Goal: Task Accomplishment & Management: Manage account settings

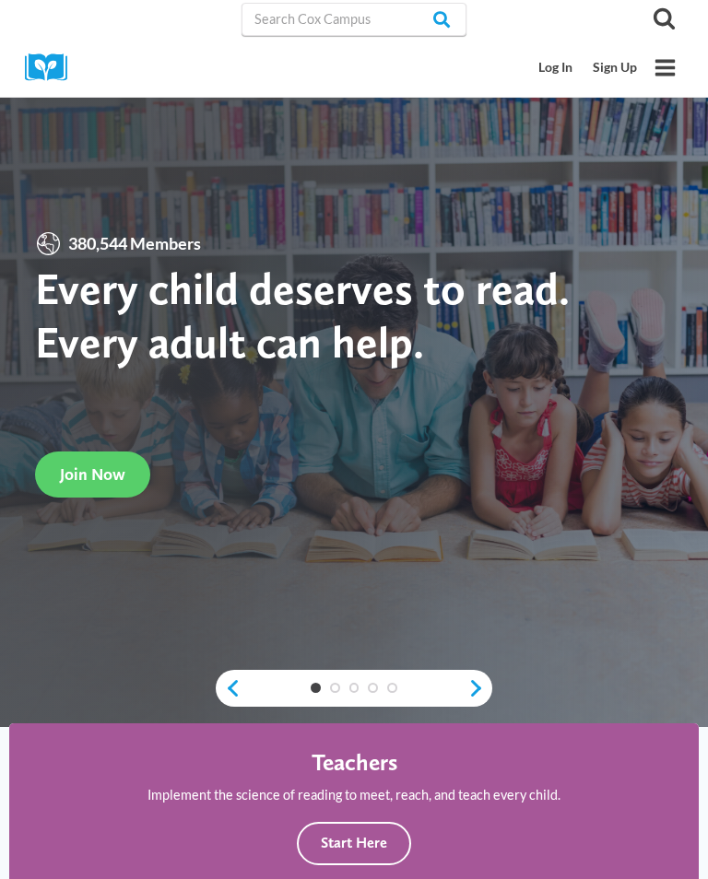
click at [559, 67] on link "Log In" at bounding box center [556, 68] width 54 height 34
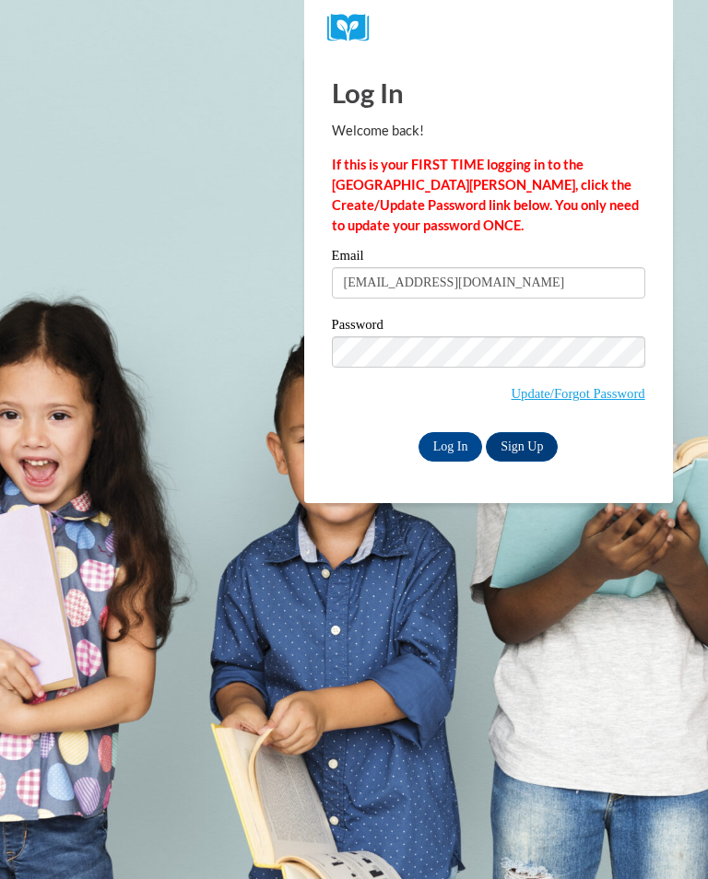
type input "borntobebrooks@gmail.com"
click at [453, 458] on input "Log In" at bounding box center [450, 446] width 65 height 29
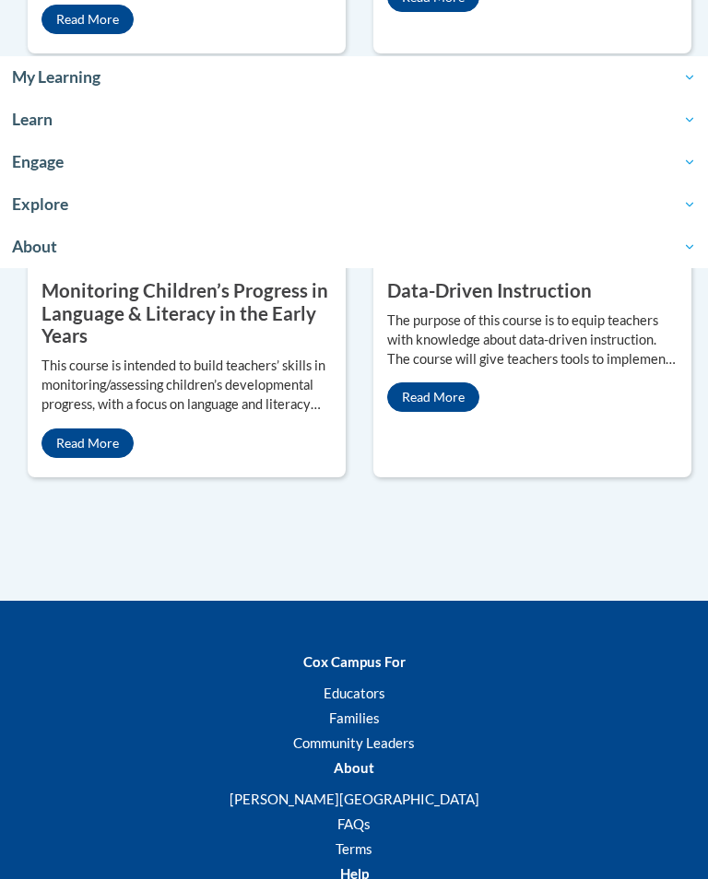
scroll to position [1669, 0]
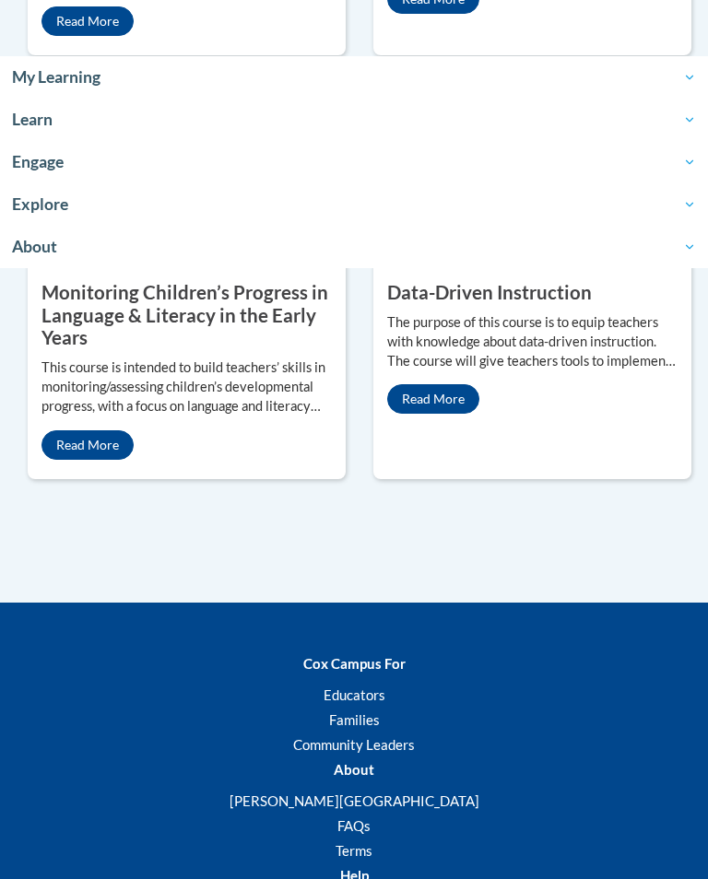
click at [22, 120] on span "Learn" at bounding box center [354, 120] width 684 height 22
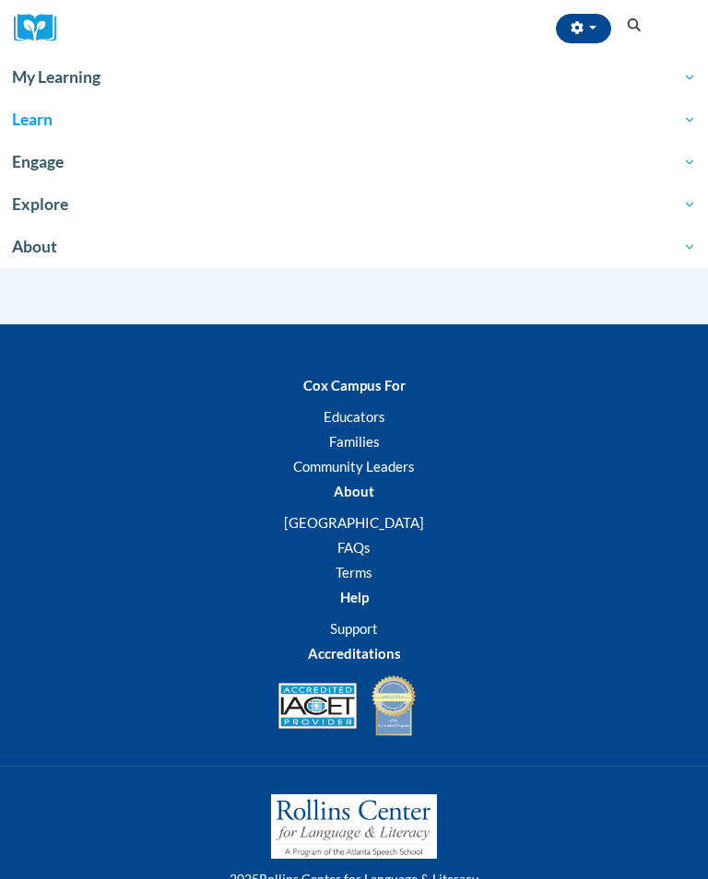
click at [626, 34] on button "Search" at bounding box center [634, 26] width 28 height 22
click at [623, 17] on button "Search" at bounding box center [634, 26] width 28 height 22
click at [628, 21] on icon "Search" at bounding box center [635, 25] width 14 height 14
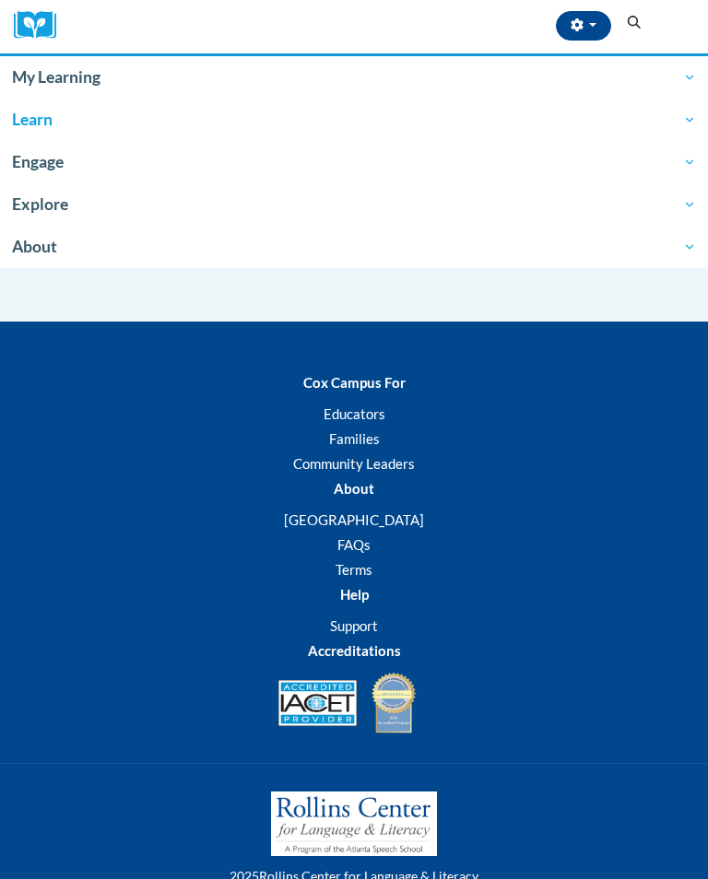
click at [630, 15] on button "Search" at bounding box center [634, 23] width 28 height 22
click at [638, 14] on button "Search" at bounding box center [634, 23] width 28 height 22
click at [626, 27] on icon "Search" at bounding box center [634, 23] width 17 height 14
click at [629, 29] on button "Search" at bounding box center [634, 23] width 28 height 22
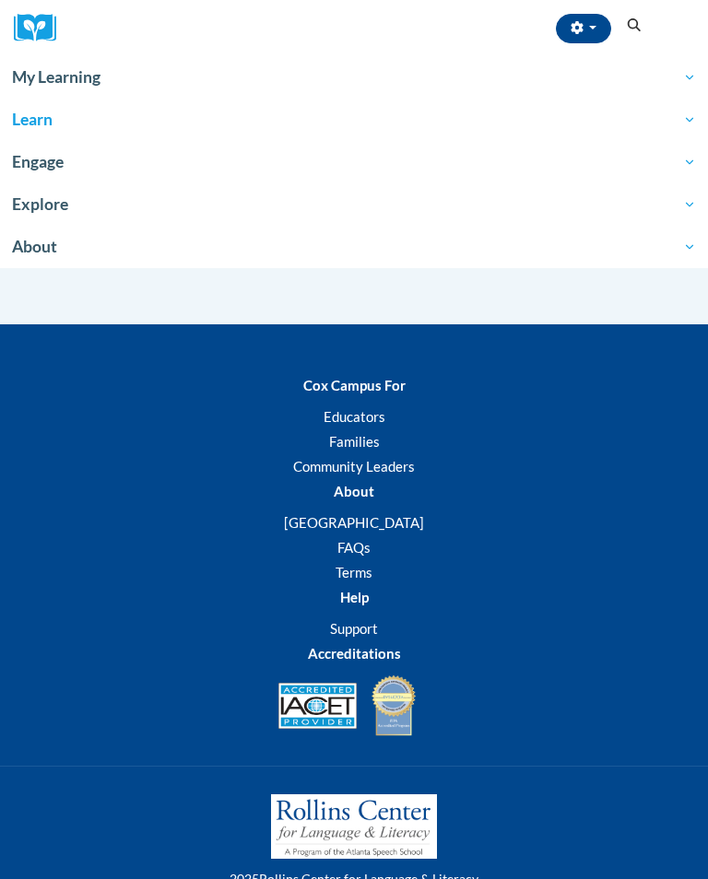
scroll to position [0, 0]
click at [638, 22] on button "Search" at bounding box center [634, 26] width 28 height 22
click at [701, 75] on link "My Learning" at bounding box center [354, 77] width 708 height 42
click at [50, 85] on span "My Learning" at bounding box center [354, 77] width 684 height 22
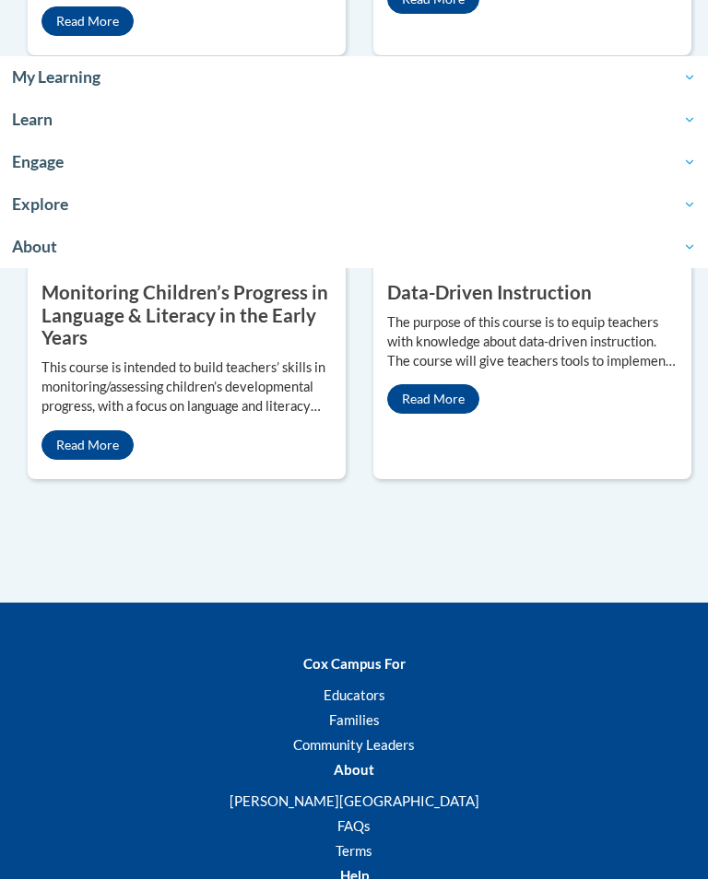
scroll to position [1669, 0]
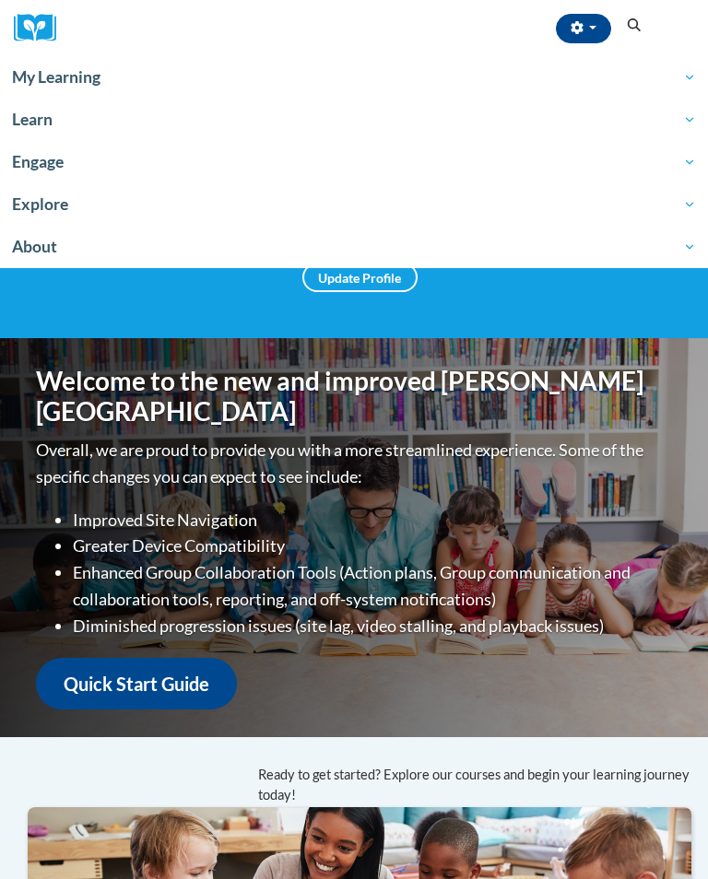
click at [571, 26] on icon "button" at bounding box center [577, 27] width 12 height 13
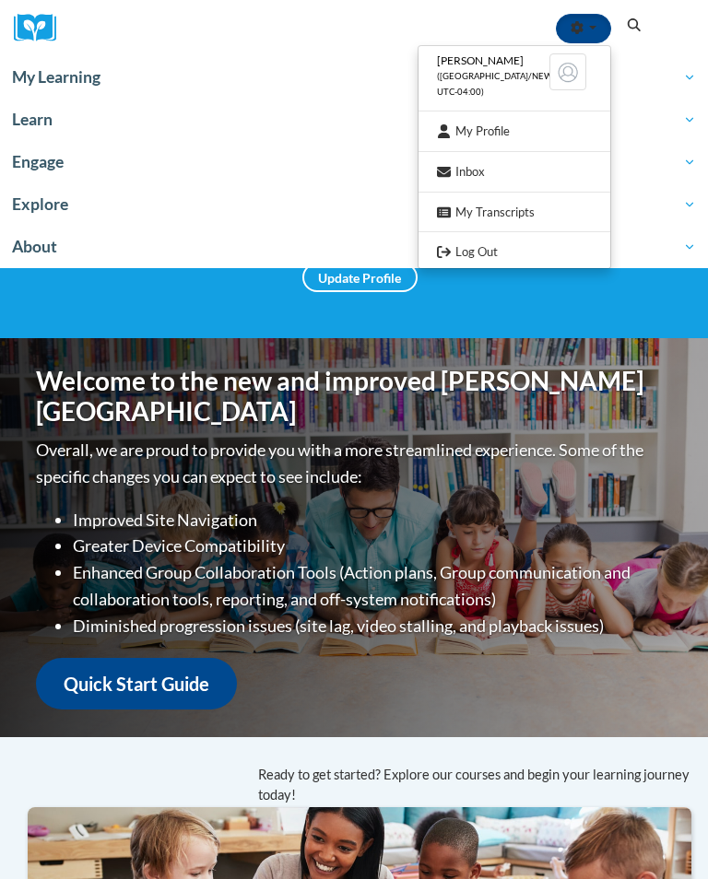
click at [457, 267] on div at bounding box center [354, 439] width 708 height 879
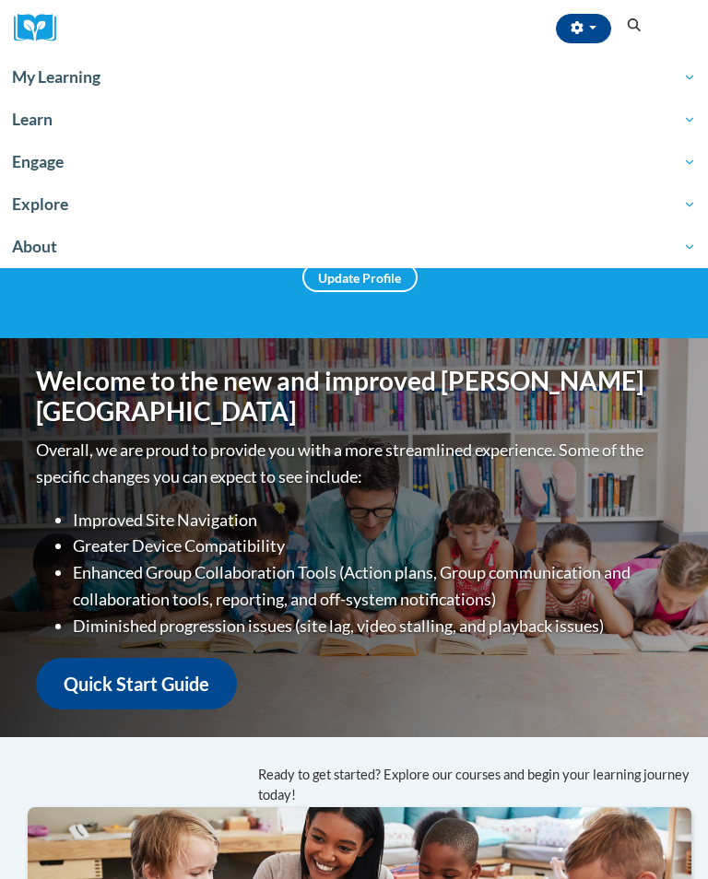
click at [438, 244] on span "About" at bounding box center [354, 247] width 684 height 22
